Goal: Check status: Check status

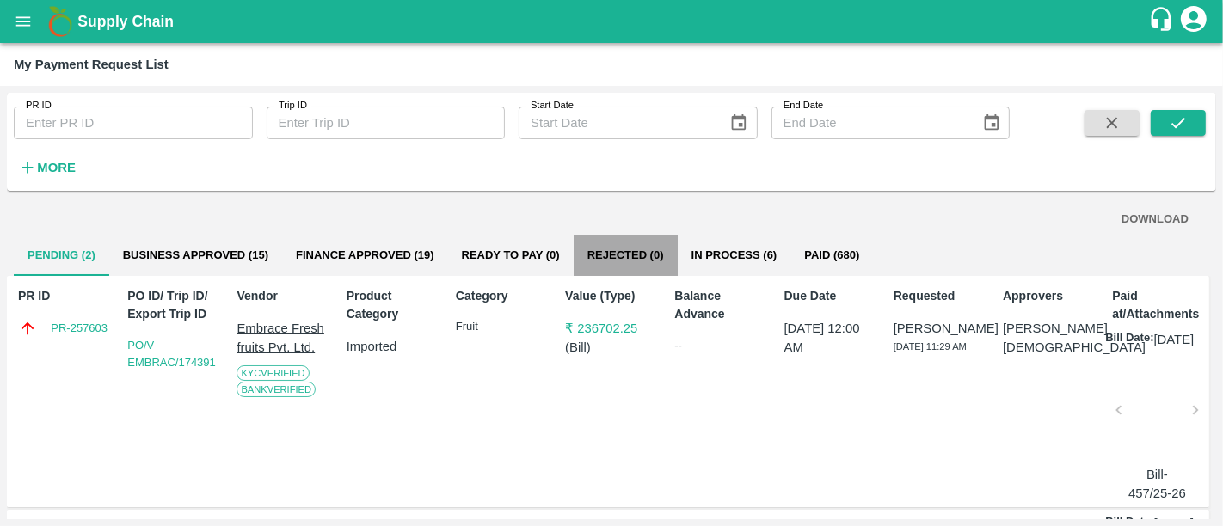
click at [658, 261] on button "Rejected (0)" at bounding box center [626, 255] width 104 height 41
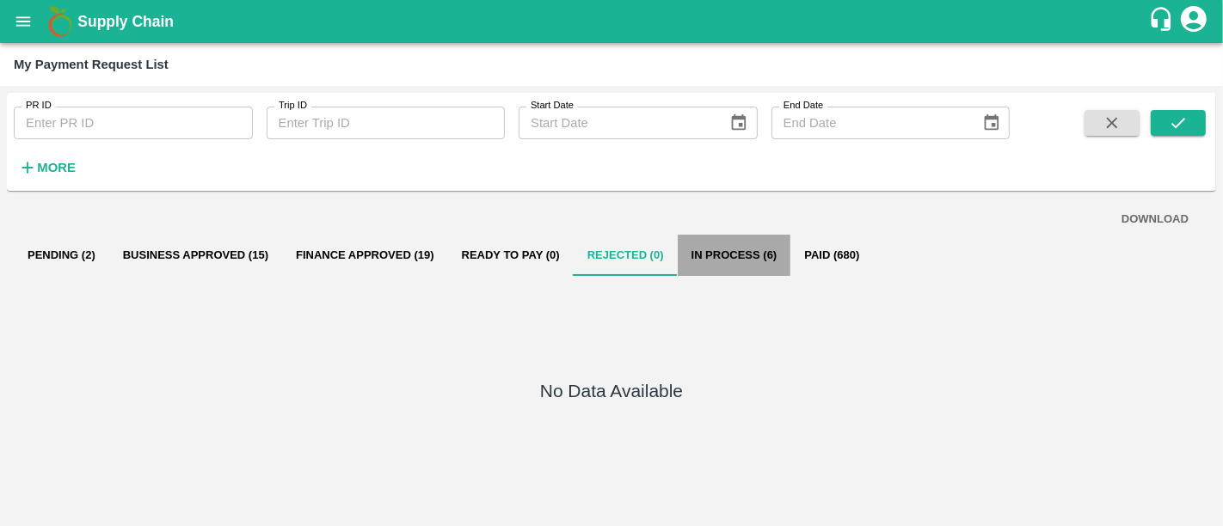
click at [703, 256] on button "In Process (6)" at bounding box center [735, 255] width 114 height 41
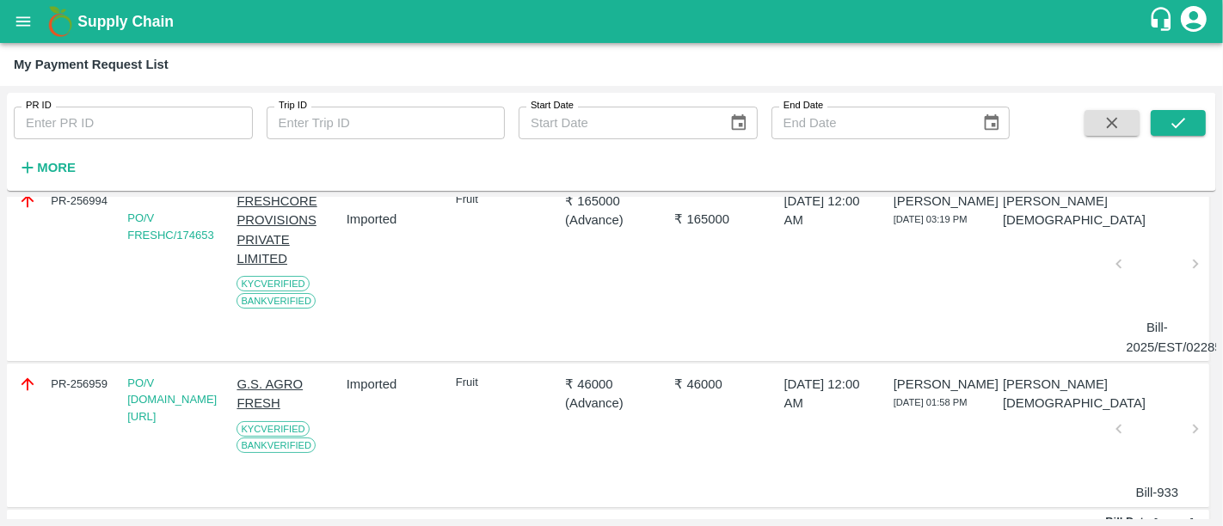
scroll to position [120, 0]
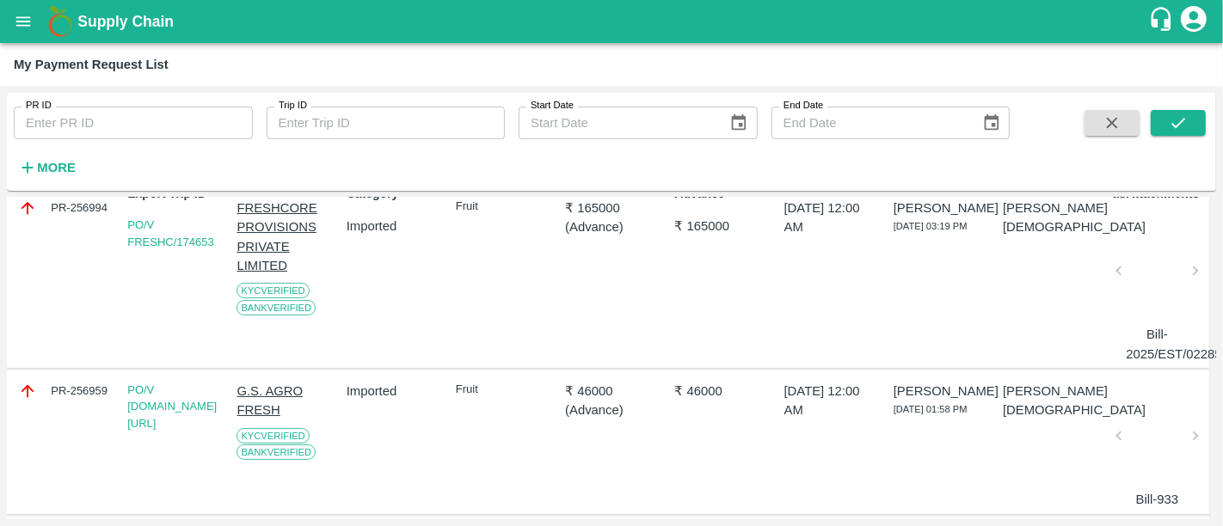
click at [583, 208] on p "₹ 165000" at bounding box center [611, 208] width 93 height 19
click at [601, 388] on p "₹ 46000" at bounding box center [611, 391] width 93 height 19
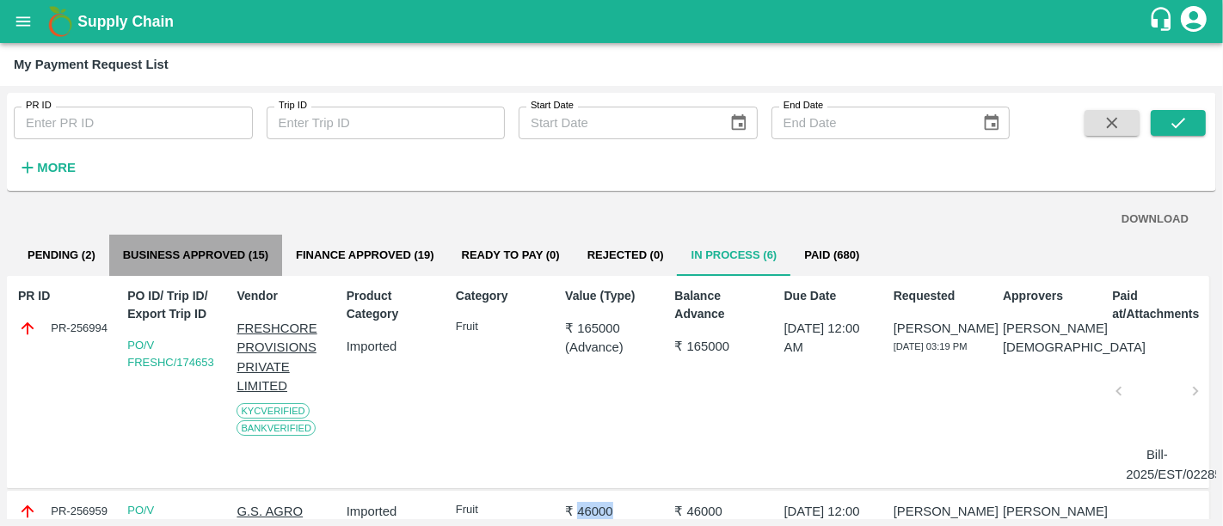
click at [206, 254] on button "Business Approved (15)" at bounding box center [195, 255] width 173 height 41
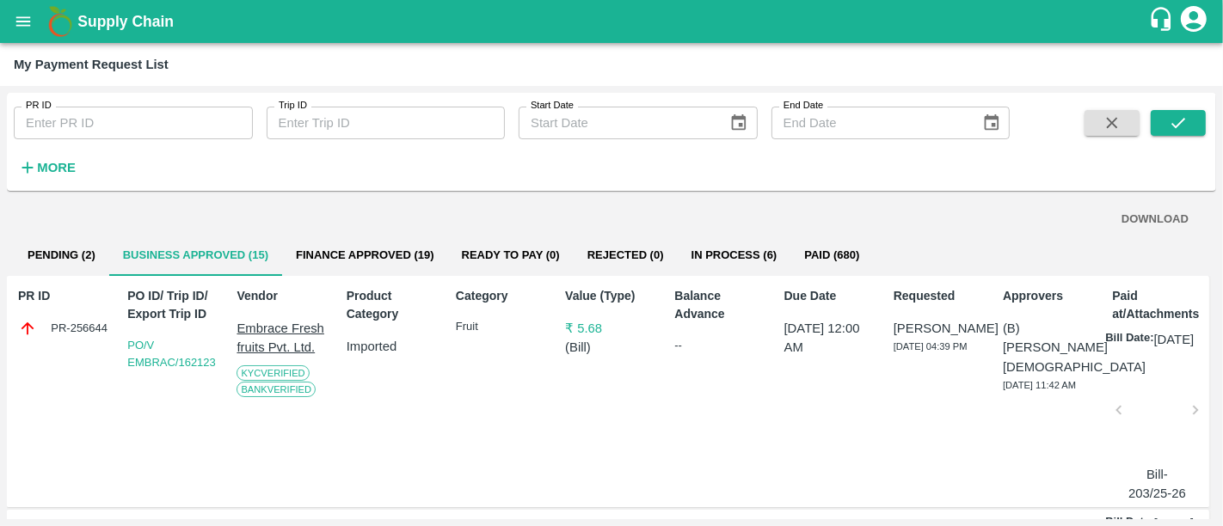
click at [103, 278] on div "PR ID PR-256644 PO ID/ Trip ID/ Export Trip ID PO/V EMBRAC/162123 Vendor Embrac…" at bounding box center [608, 392] width 1202 height 232
click at [87, 267] on button "Pending (2)" at bounding box center [61, 255] width 95 height 41
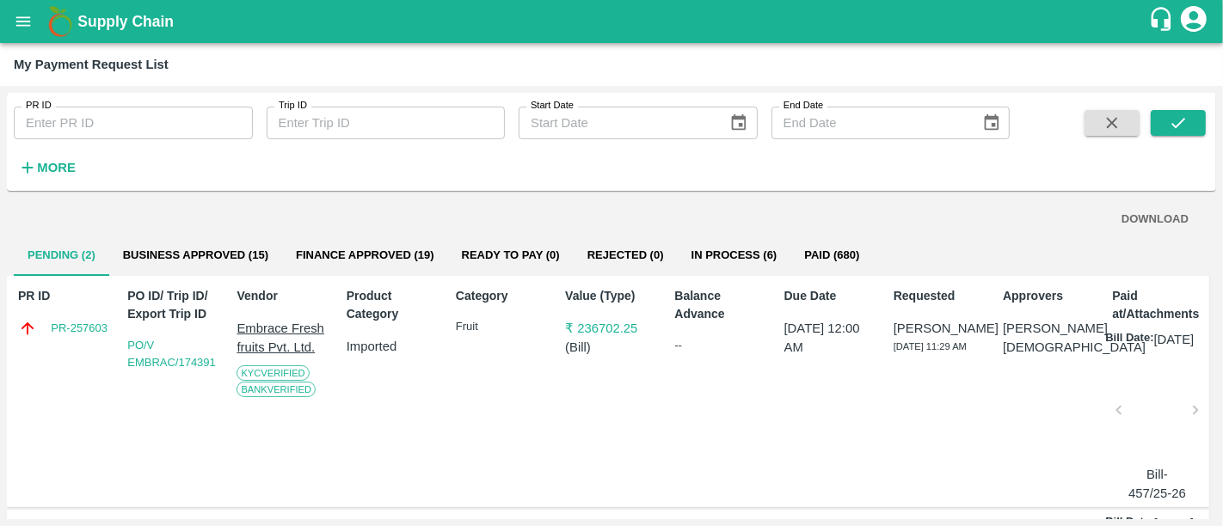
click at [628, 333] on p "₹ 236702.25" at bounding box center [611, 328] width 93 height 19
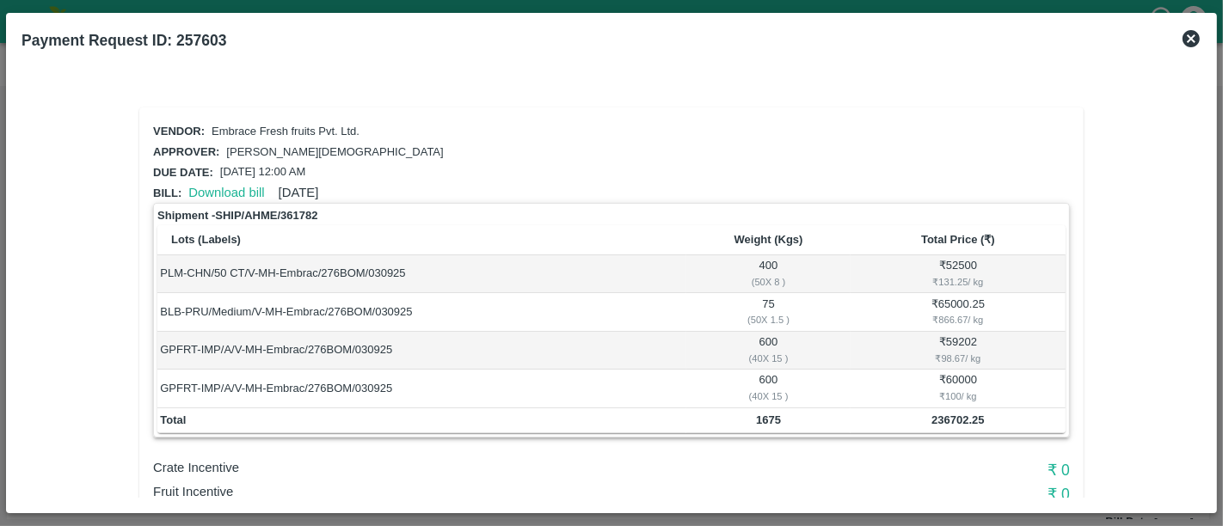
click at [1196, 45] on icon at bounding box center [1191, 38] width 17 height 17
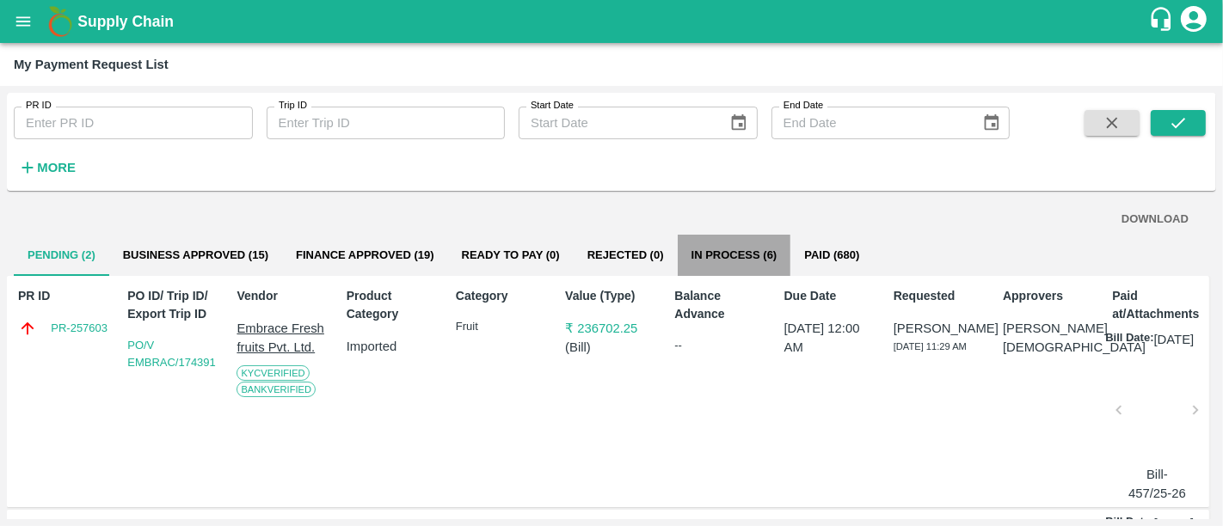
click at [719, 238] on button "In Process (6)" at bounding box center [735, 255] width 114 height 41
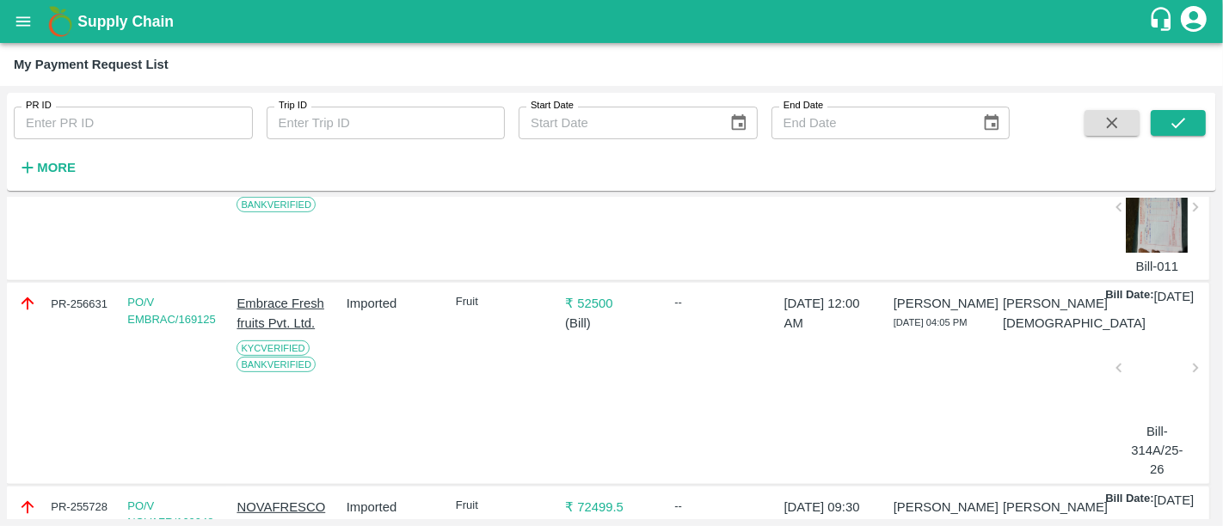
scroll to position [670, 0]
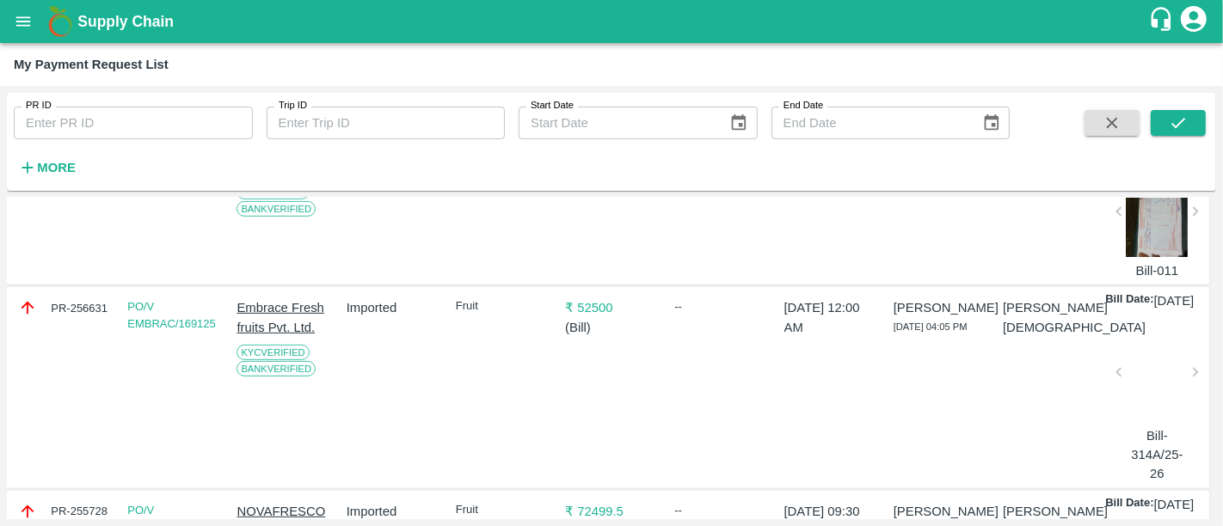
click at [1142, 423] on div at bounding box center [1157, 377] width 62 height 91
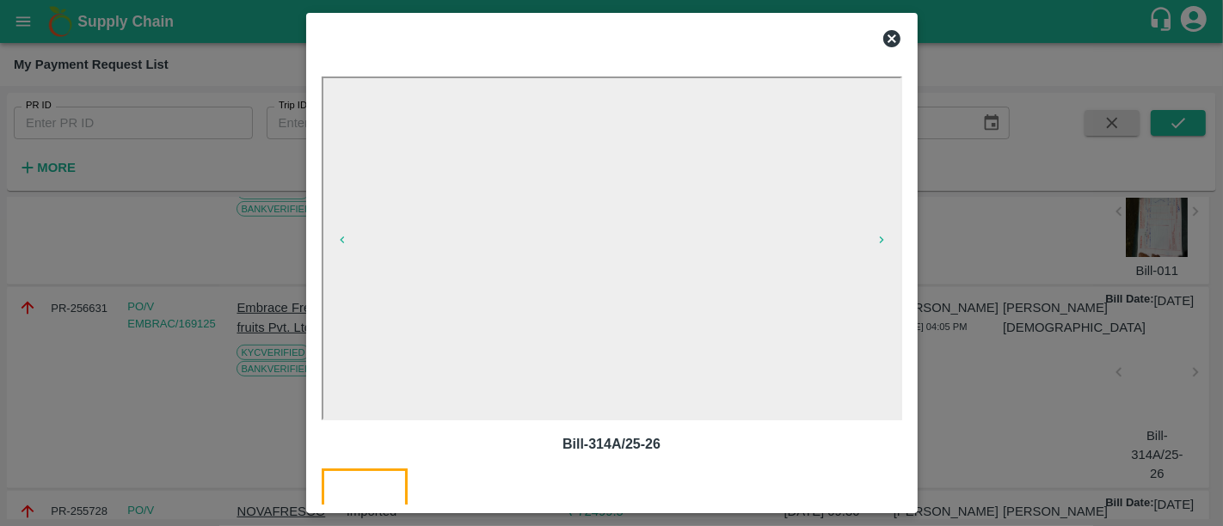
click at [949, 301] on div at bounding box center [611, 263] width 1223 height 526
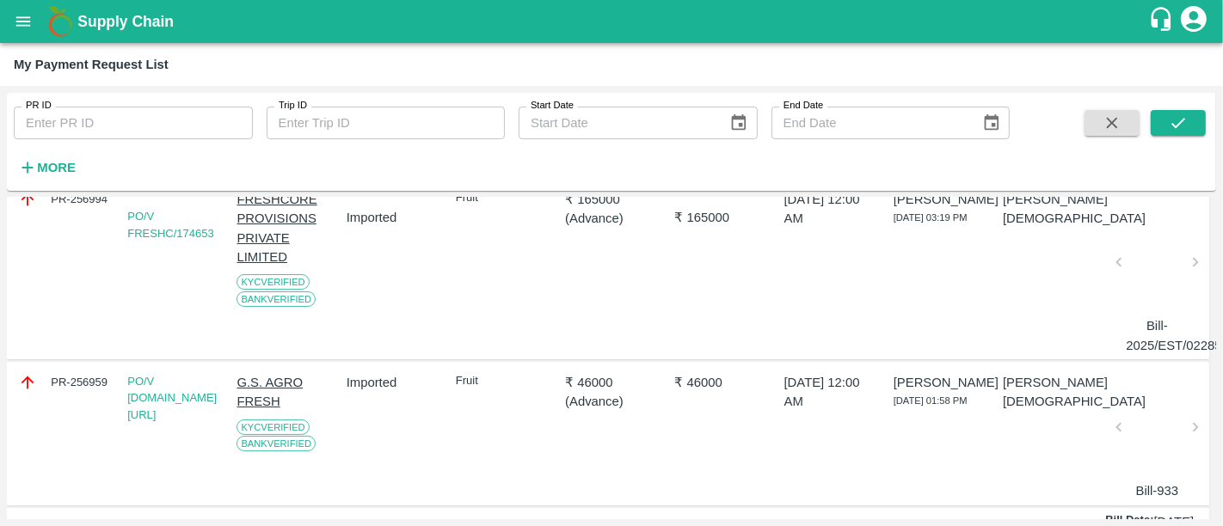
scroll to position [108, 0]
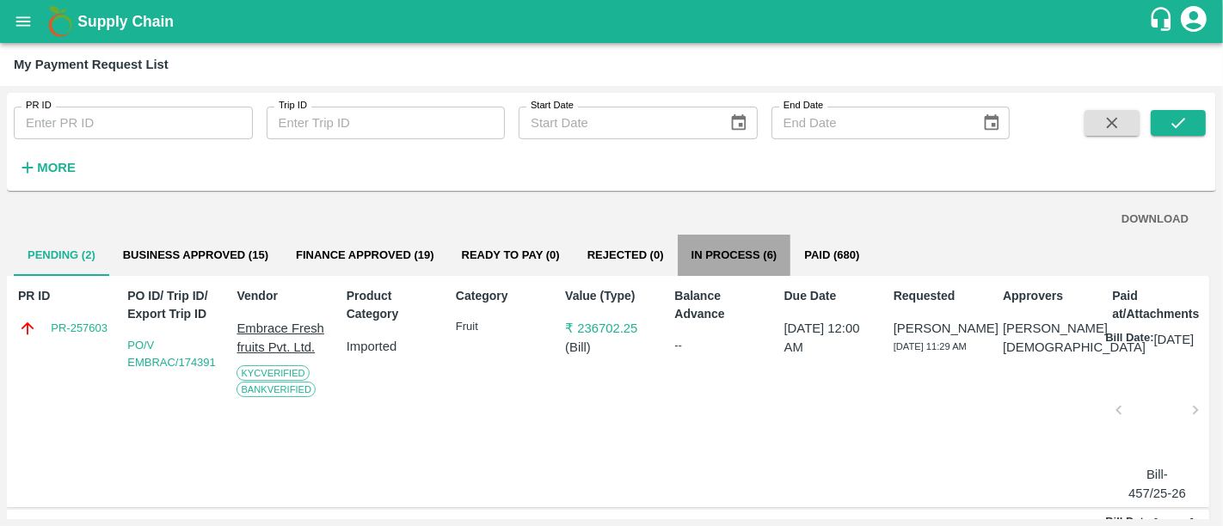
click at [730, 273] on button "In Process (6)" at bounding box center [735, 255] width 114 height 41
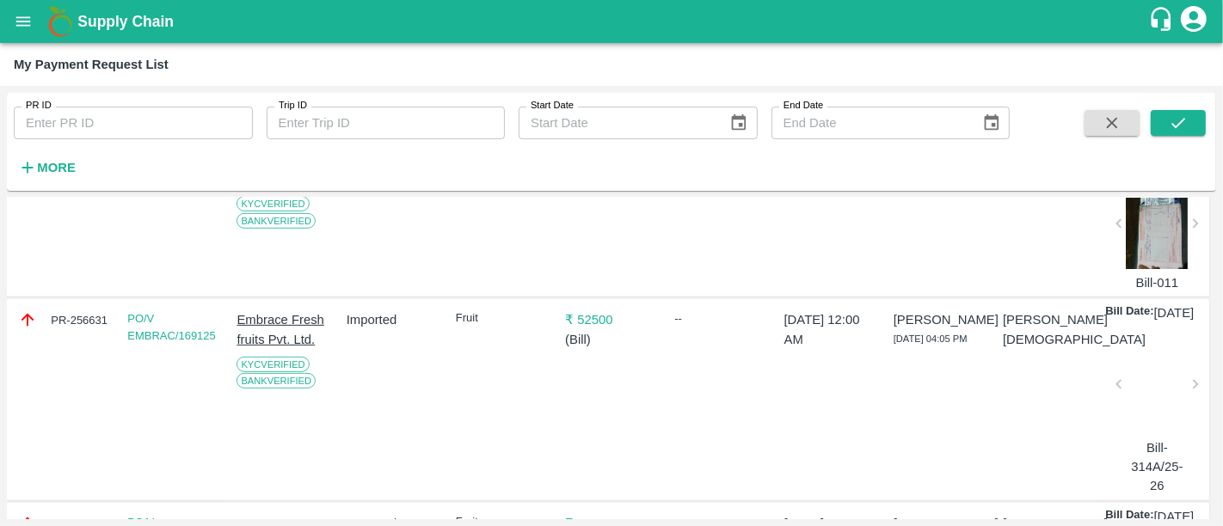
scroll to position [657, 0]
click at [78, 330] on div "PR-256631" at bounding box center [64, 320] width 93 height 19
click at [139, 343] on link "PO/V EMBRAC/169125" at bounding box center [171, 328] width 89 height 30
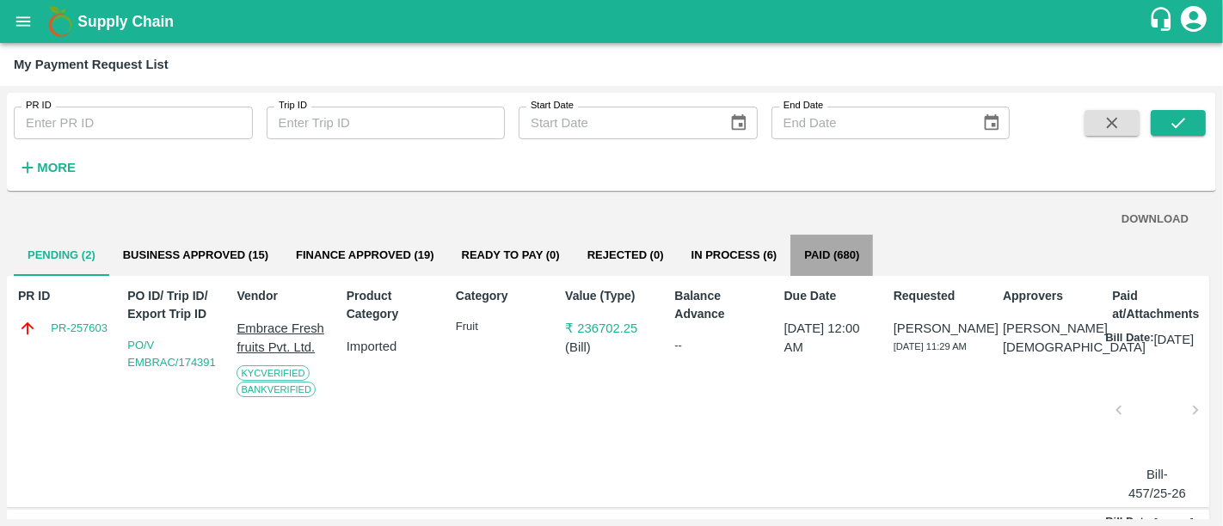
click at [852, 261] on button "Paid (680)" at bounding box center [831, 255] width 83 height 41
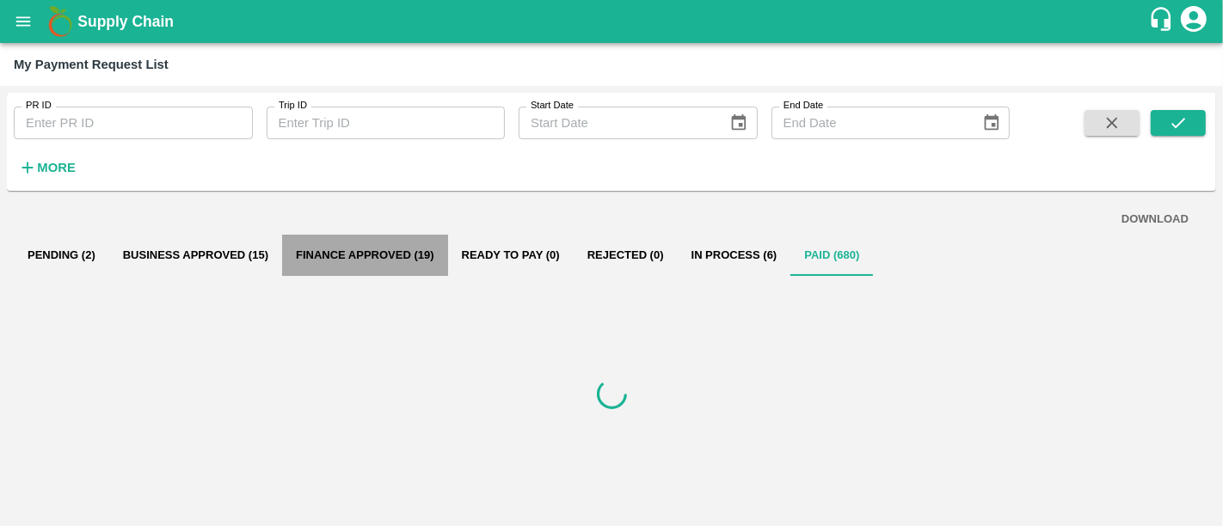
click at [388, 255] on button "Finance Approved (19)" at bounding box center [365, 255] width 166 height 41
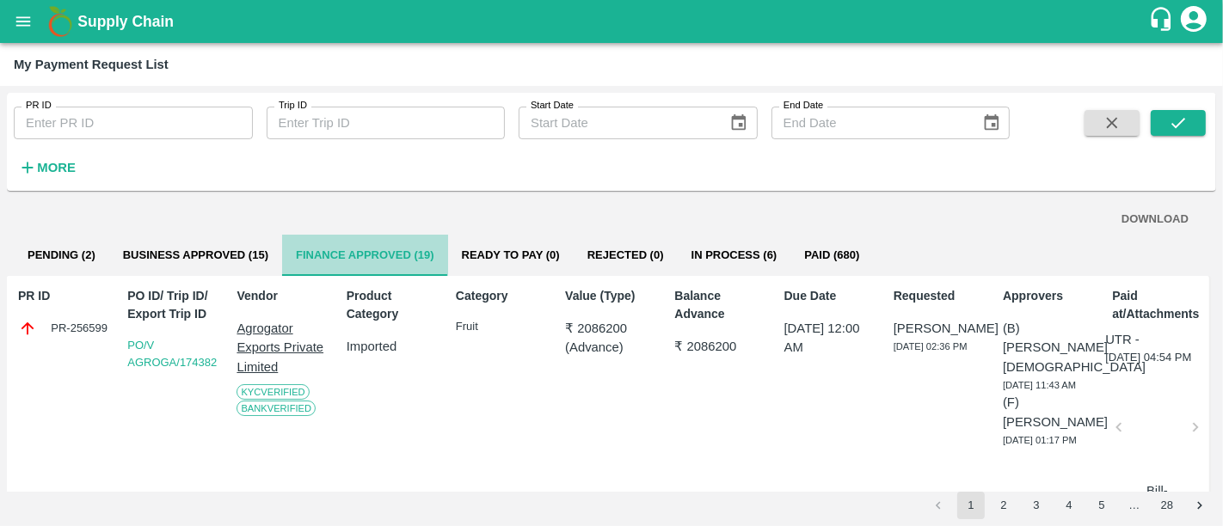
click at [373, 267] on button "Finance Approved (19)" at bounding box center [365, 255] width 166 height 41
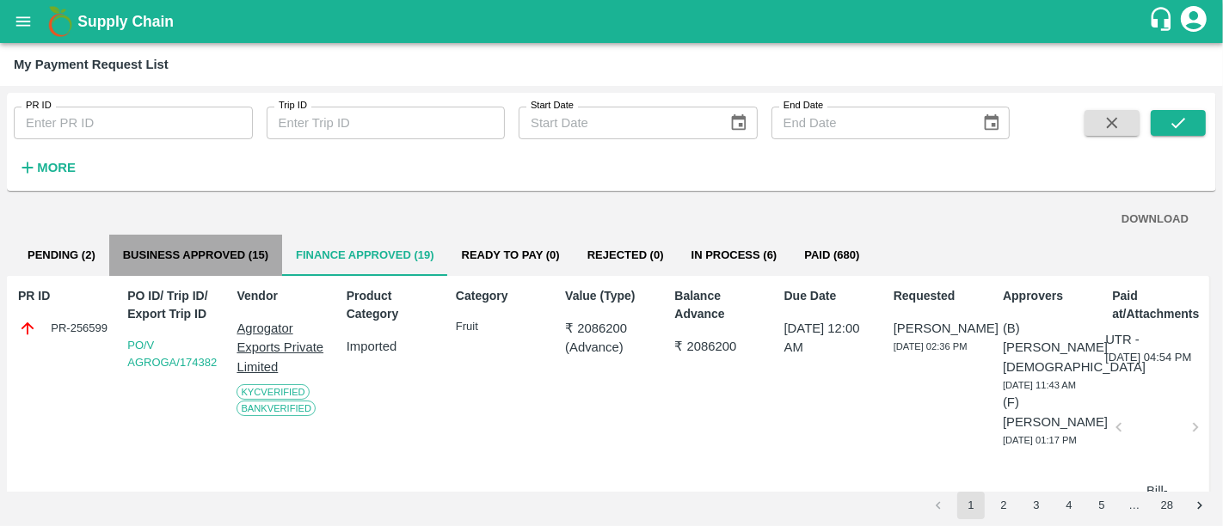
click at [207, 259] on button "Business Approved (15)" at bounding box center [195, 255] width 173 height 41
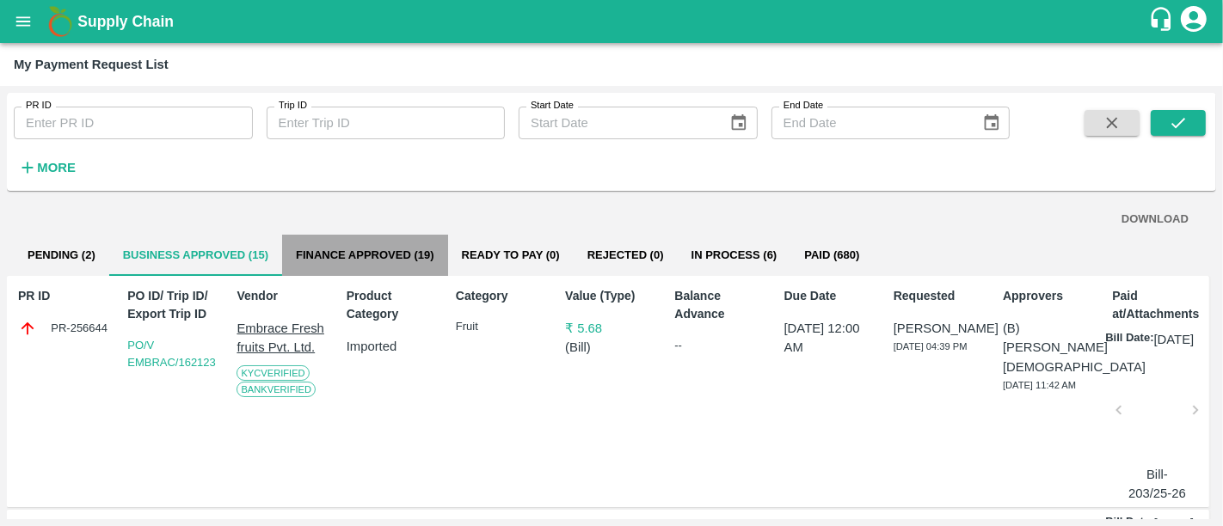
click at [371, 271] on button "Finance Approved (19)" at bounding box center [365, 255] width 166 height 41
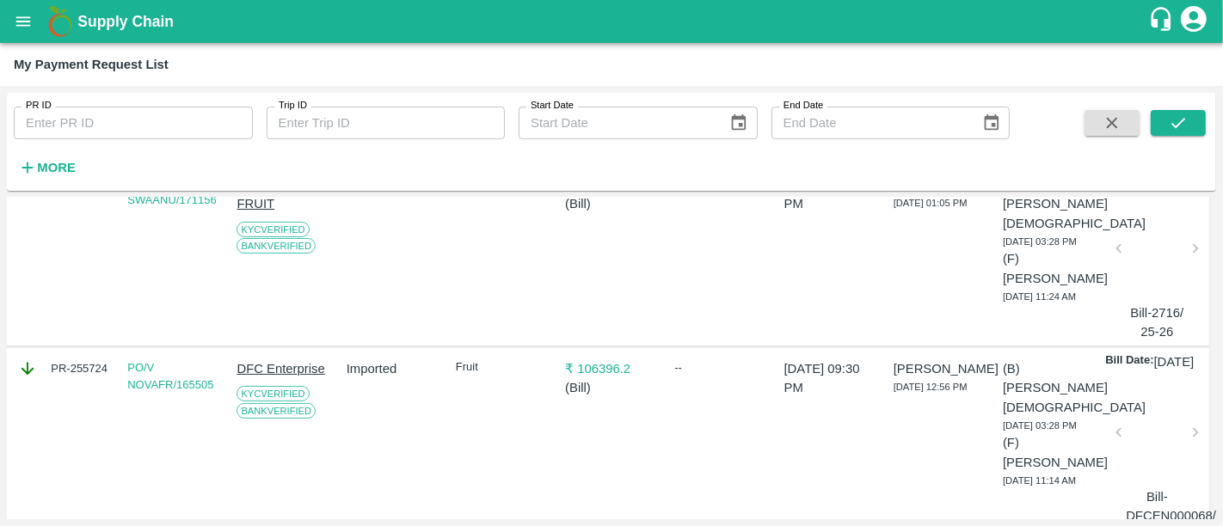
scroll to position [323, 0]
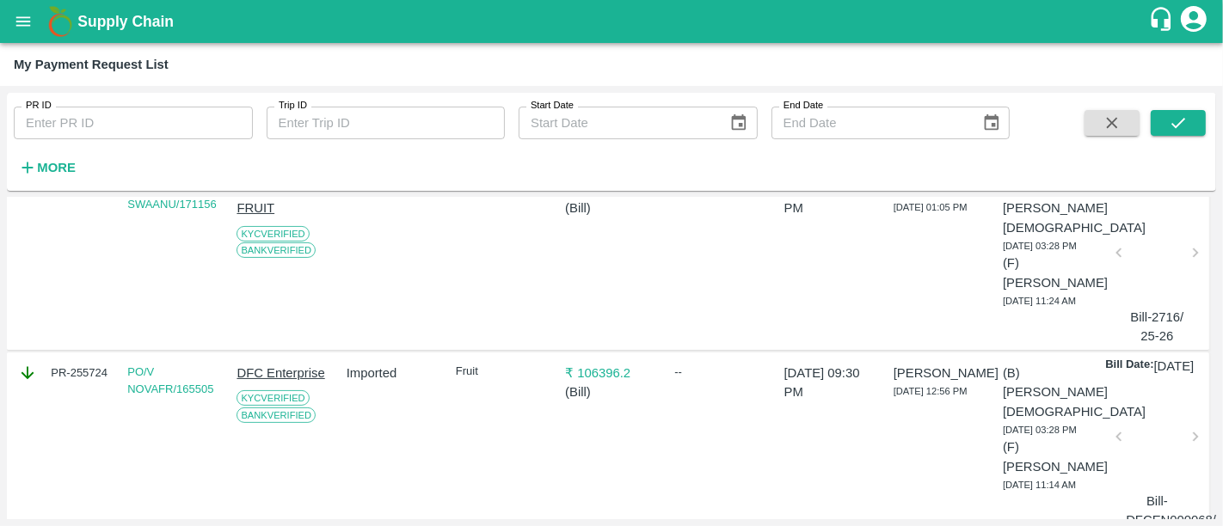
click at [609, 383] on p "₹ 106396.2" at bounding box center [611, 373] width 93 height 19
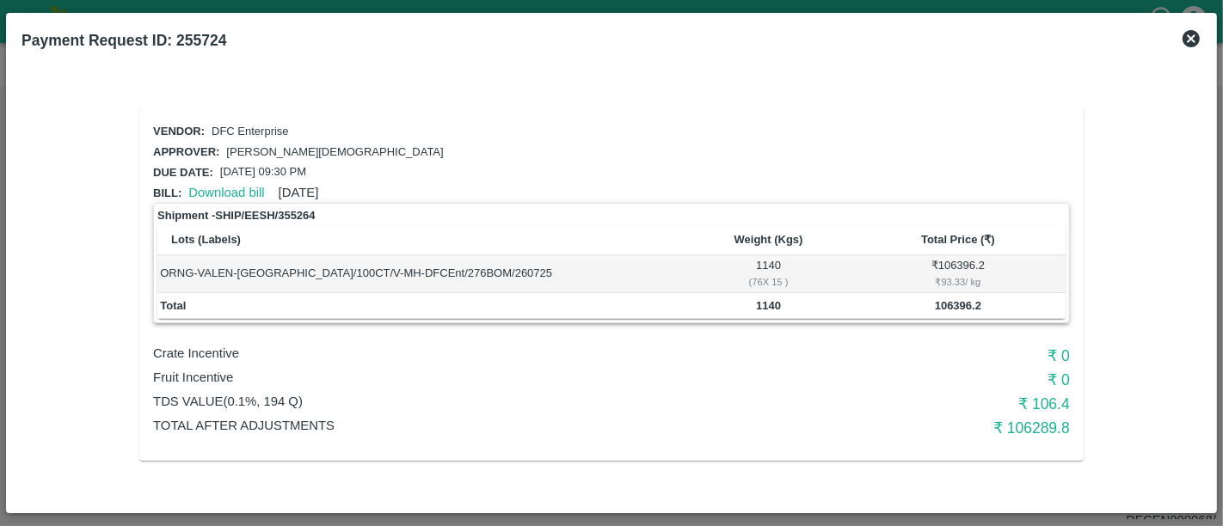
click at [1194, 45] on icon at bounding box center [1191, 38] width 17 height 17
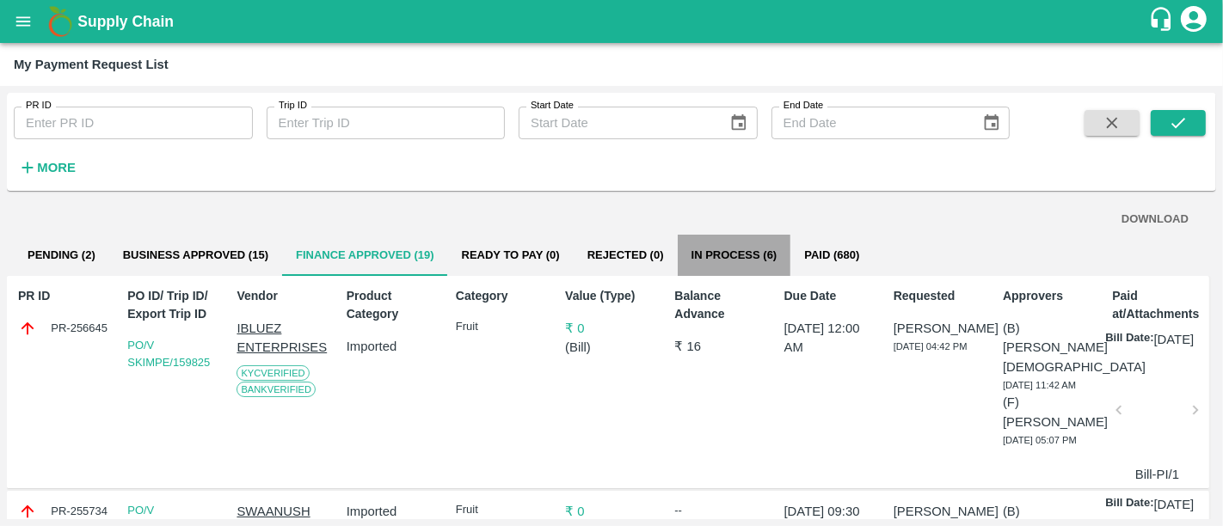
click at [734, 274] on button "In Process (6)" at bounding box center [735, 255] width 114 height 41
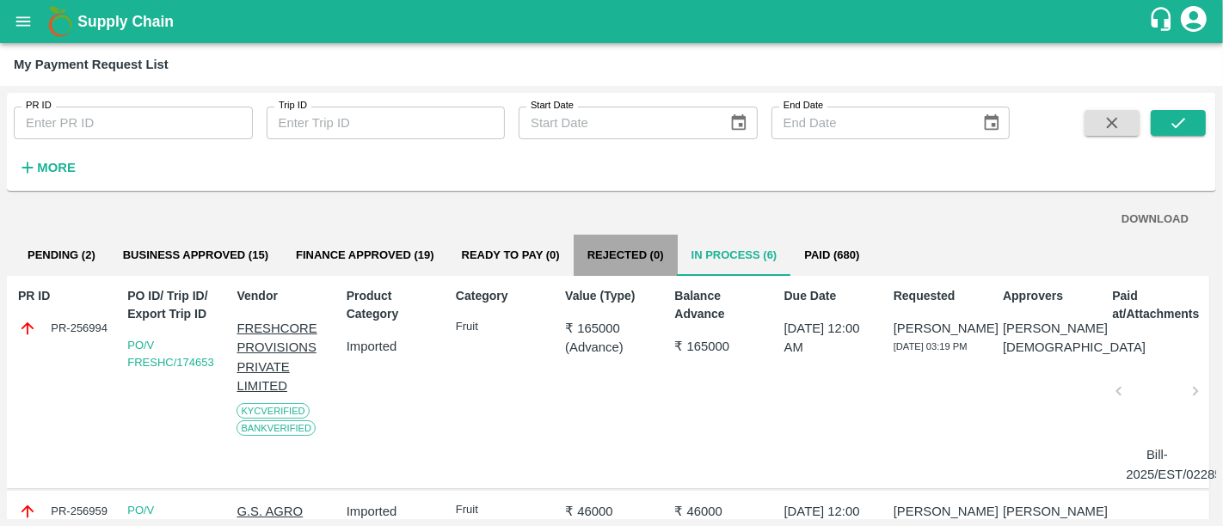
click at [648, 267] on button "Rejected (0)" at bounding box center [626, 255] width 104 height 41
